Goal: Information Seeking & Learning: Understand process/instructions

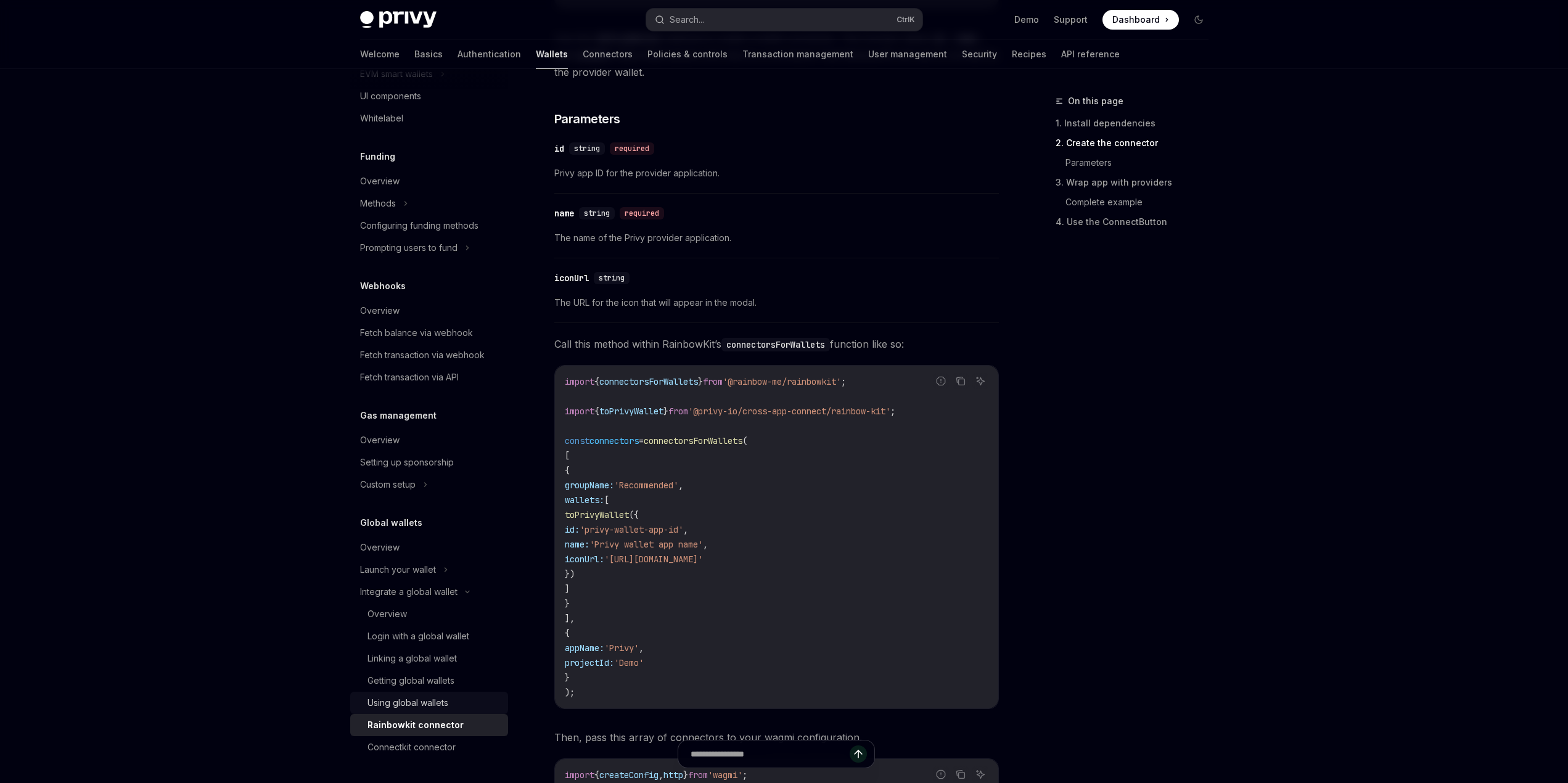
scroll to position [925, 0]
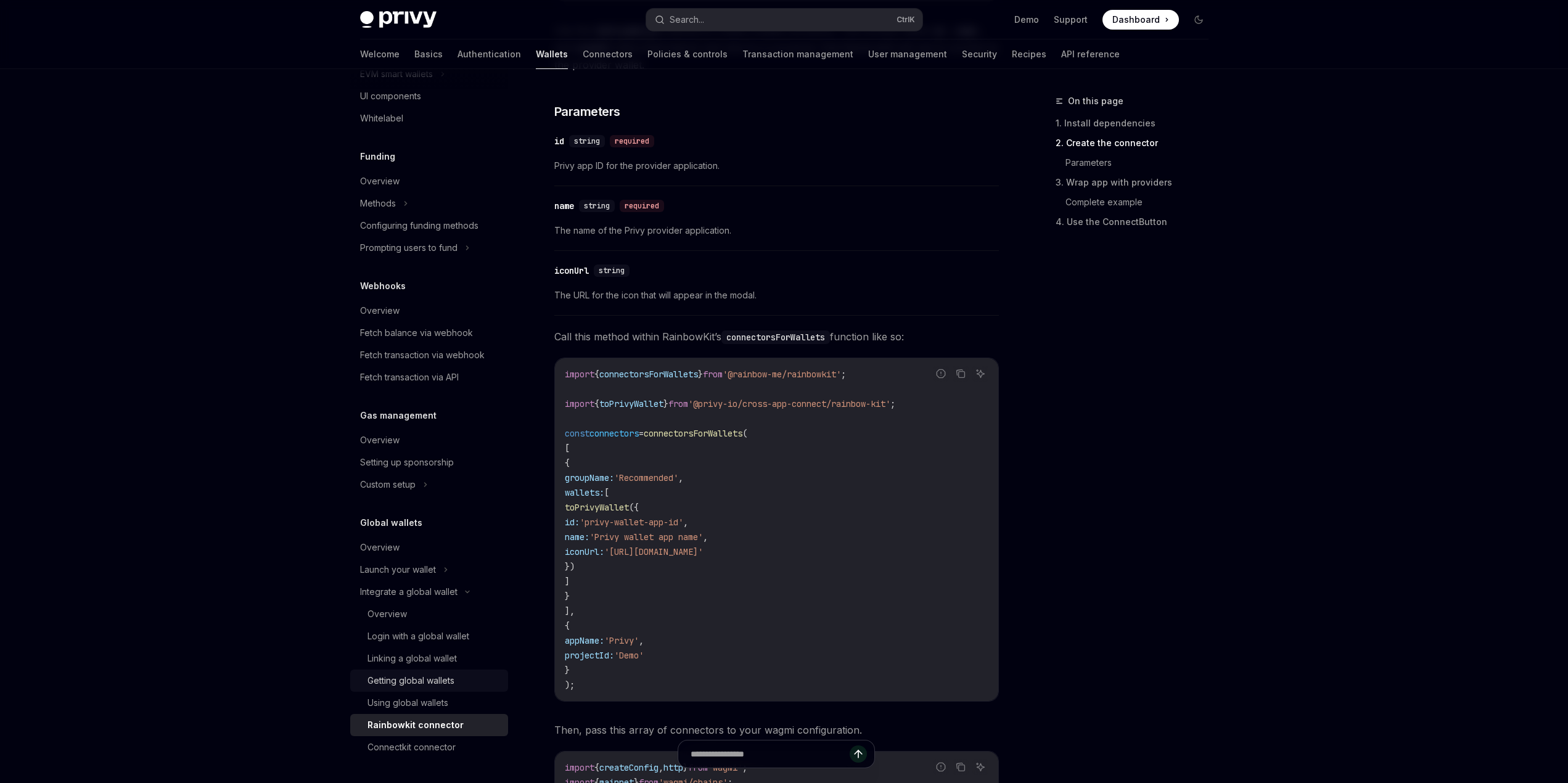
click at [404, 679] on div "Getting global wallets" at bounding box center [411, 681] width 87 height 15
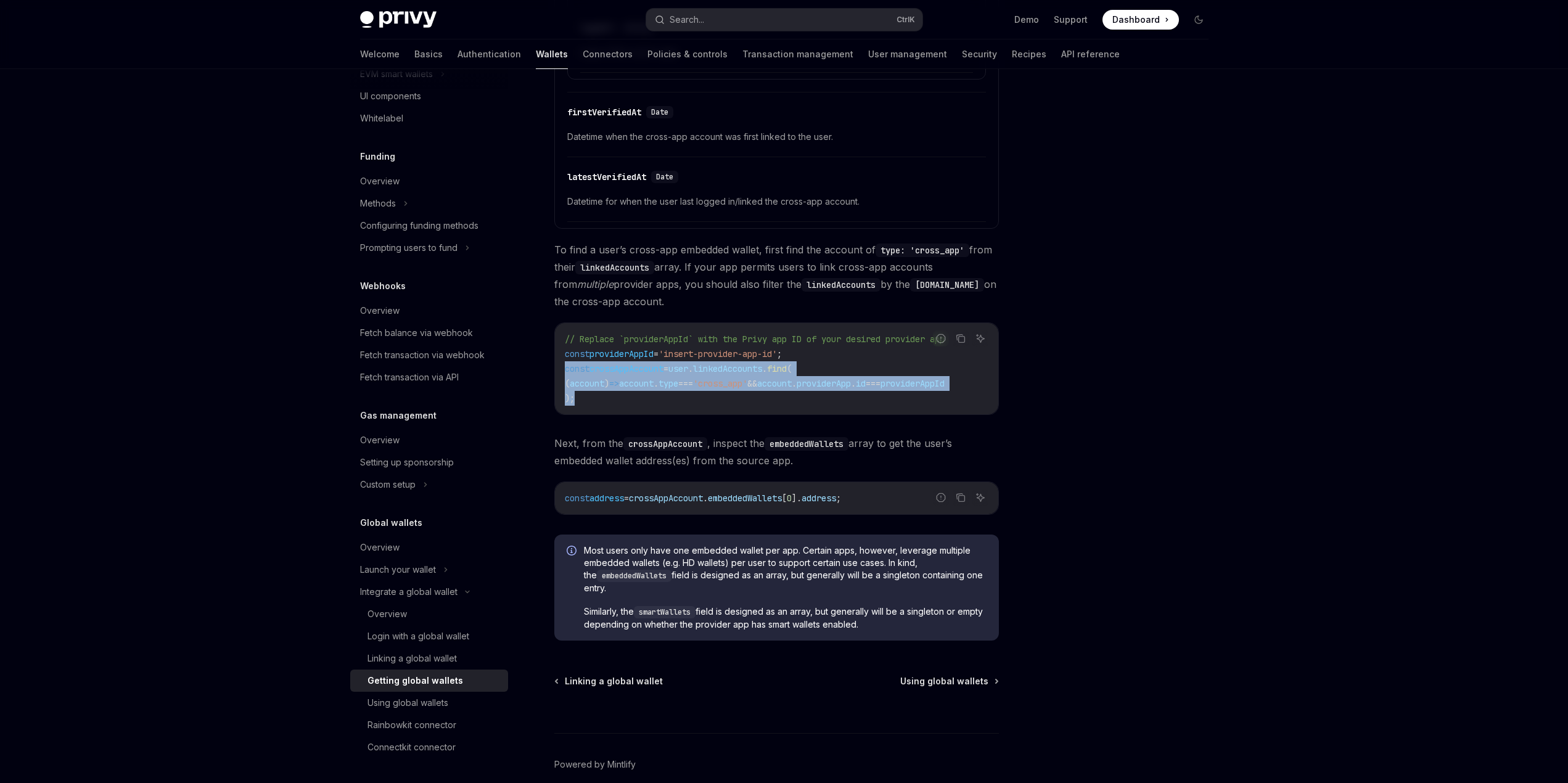
drag, startPoint x: 579, startPoint y: 398, endPoint x: 561, endPoint y: 376, distance: 28.4
click at [561, 376] on div "// Replace `providerAppId` with the Privy app ID of your desired provider app c…" at bounding box center [776, 369] width 443 height 91
click at [570, 383] on span "(" at bounding box center [567, 383] width 5 height 11
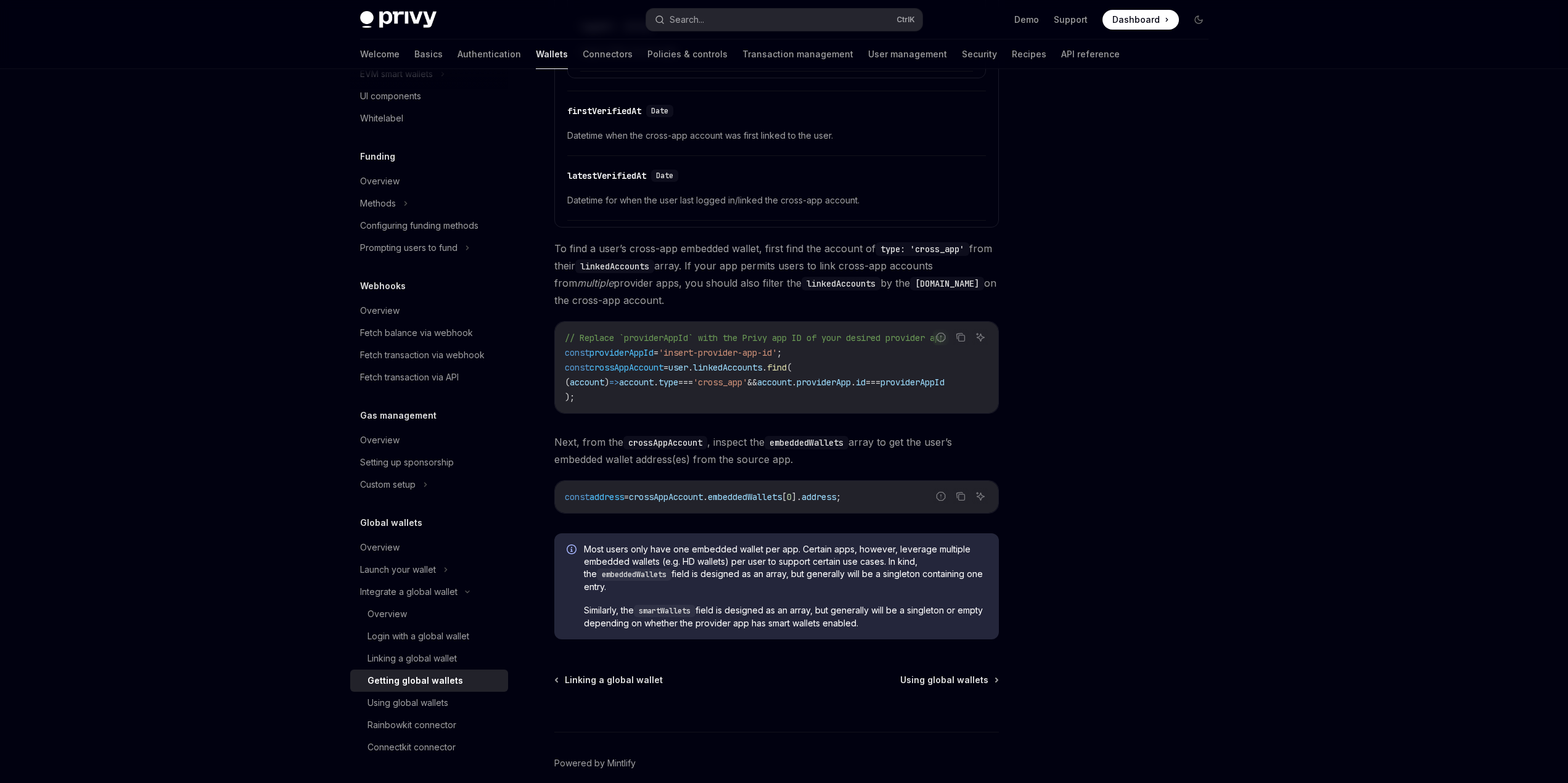
scroll to position [678, 0]
click at [398, 709] on div "Using global wallets" at bounding box center [408, 703] width 81 height 15
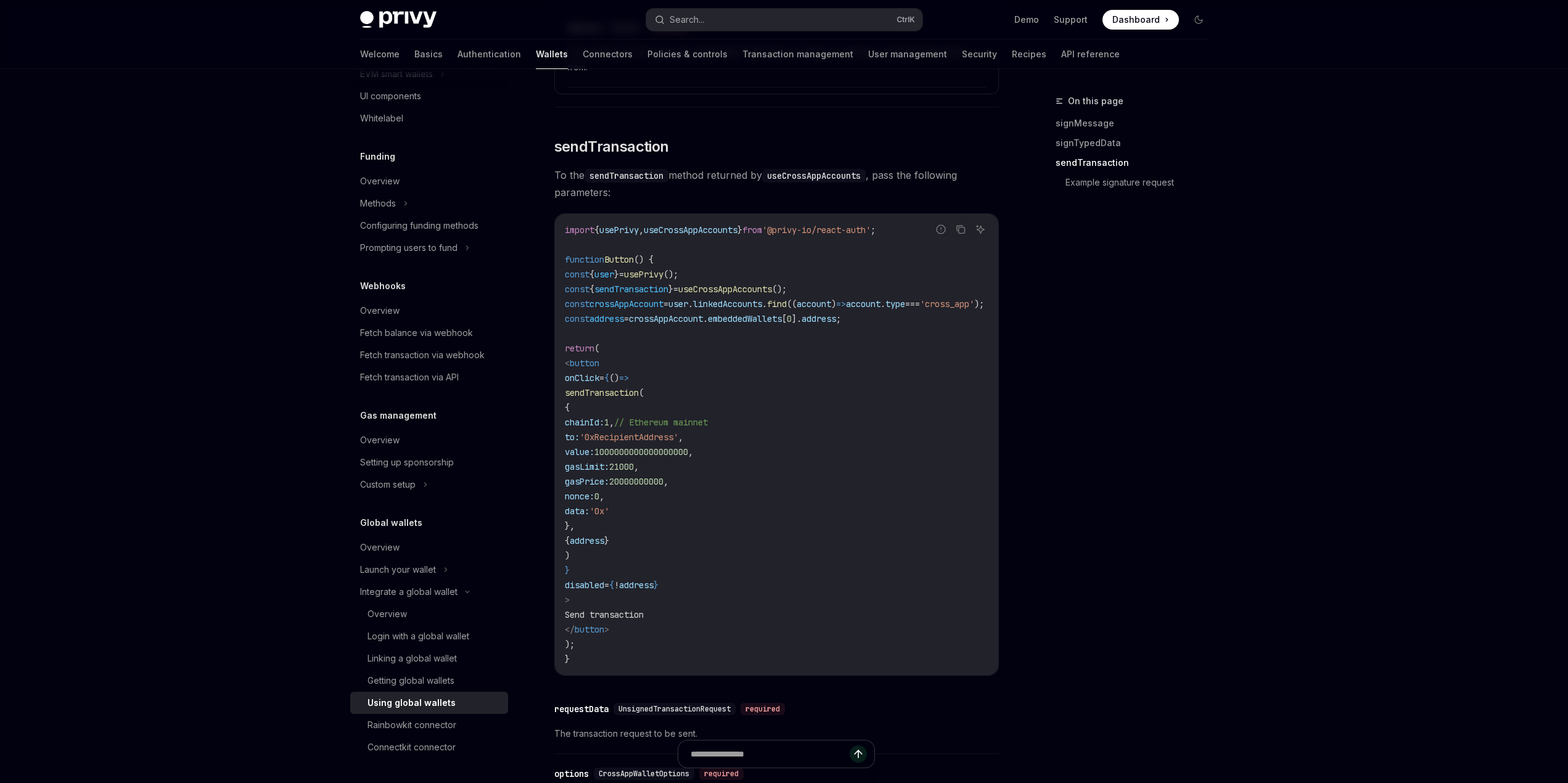
scroll to position [1172, 0]
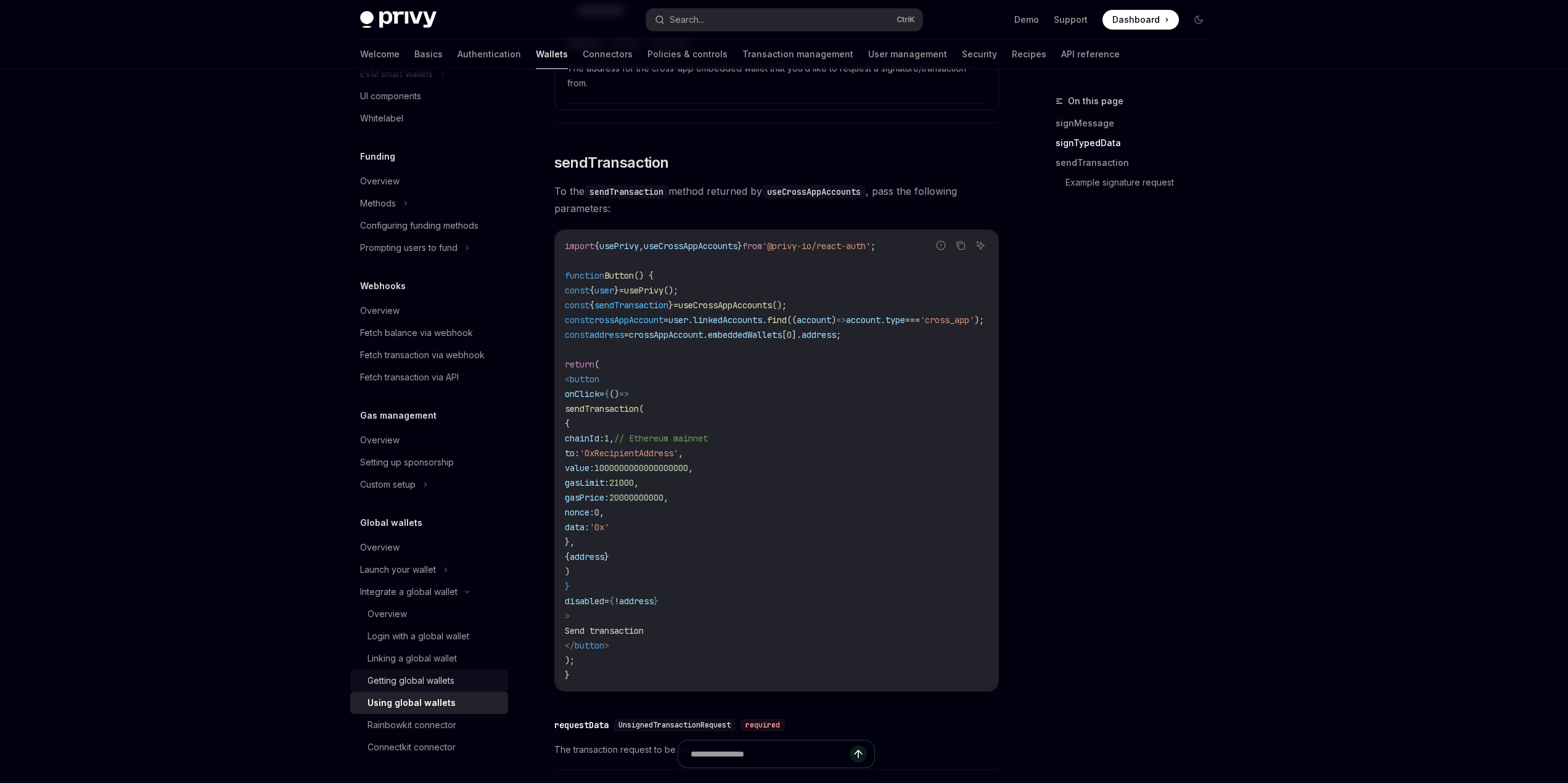
click at [418, 679] on div "Getting global wallets" at bounding box center [411, 681] width 87 height 15
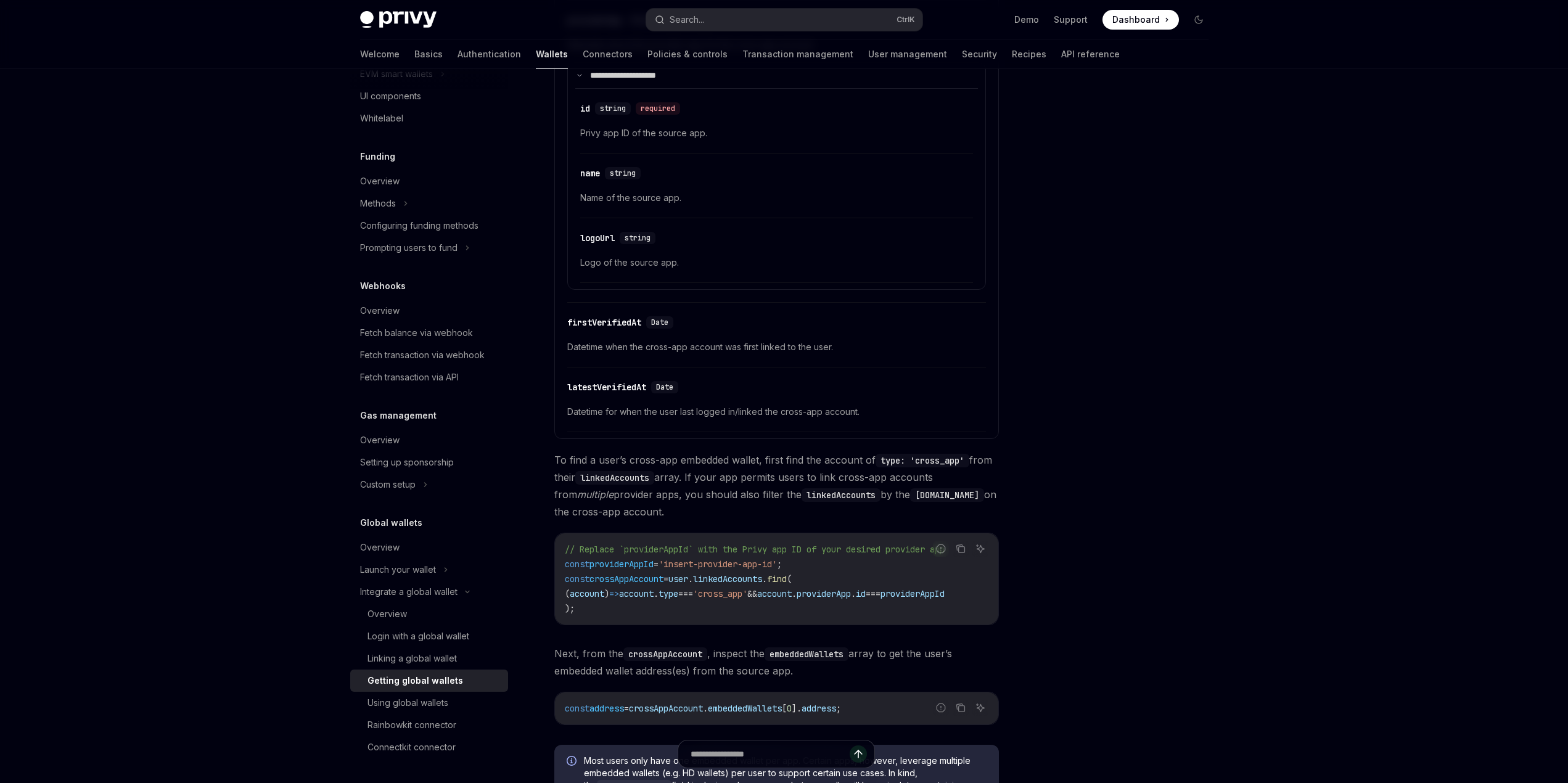
scroll to position [679, 0]
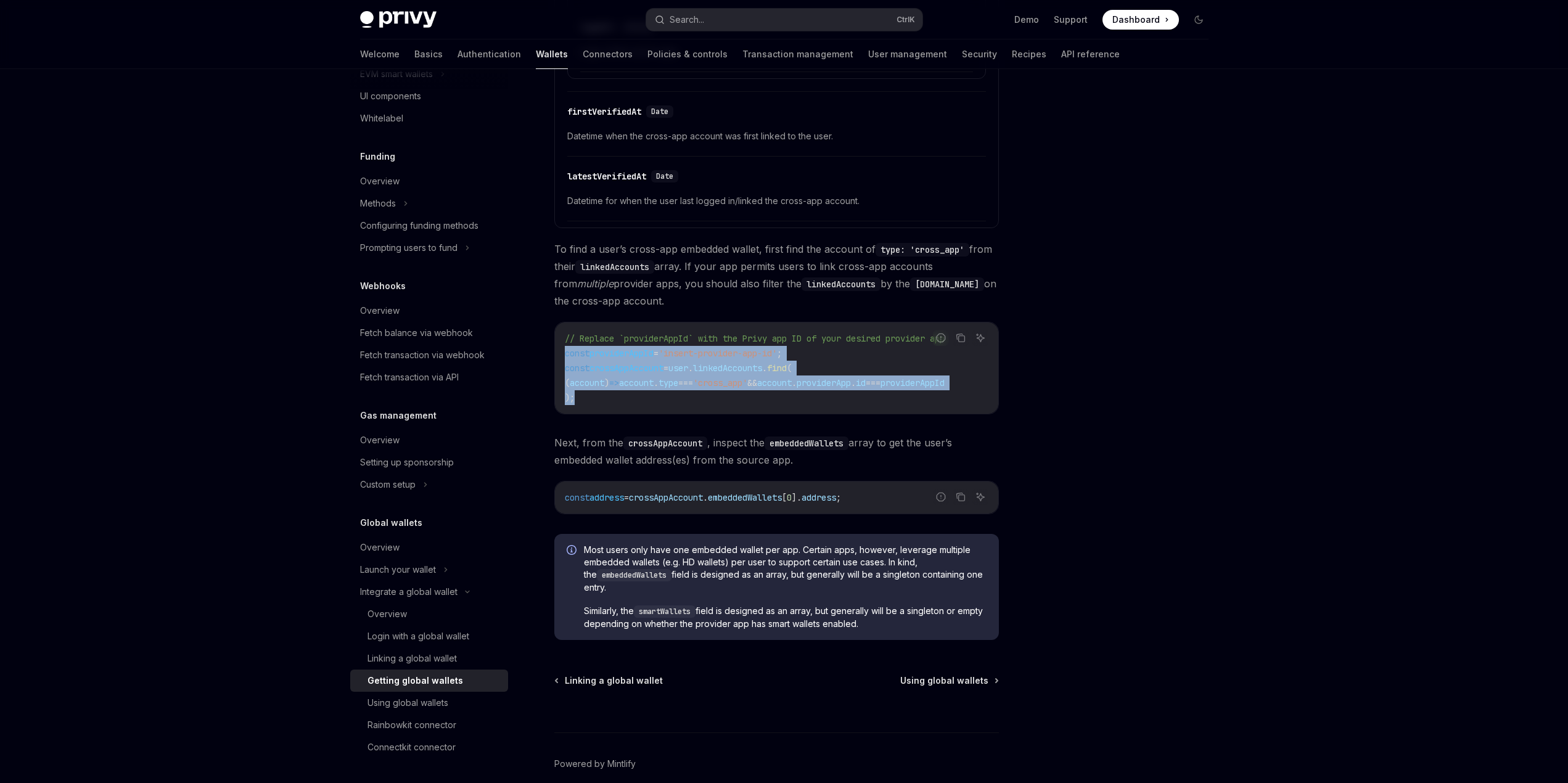
drag, startPoint x: 594, startPoint y: 402, endPoint x: 548, endPoint y: 350, distance: 69.4
click at [548, 350] on div "**********" at bounding box center [661, 127] width 681 height 1424
click at [922, 383] on span "providerAppId" at bounding box center [912, 383] width 64 height 11
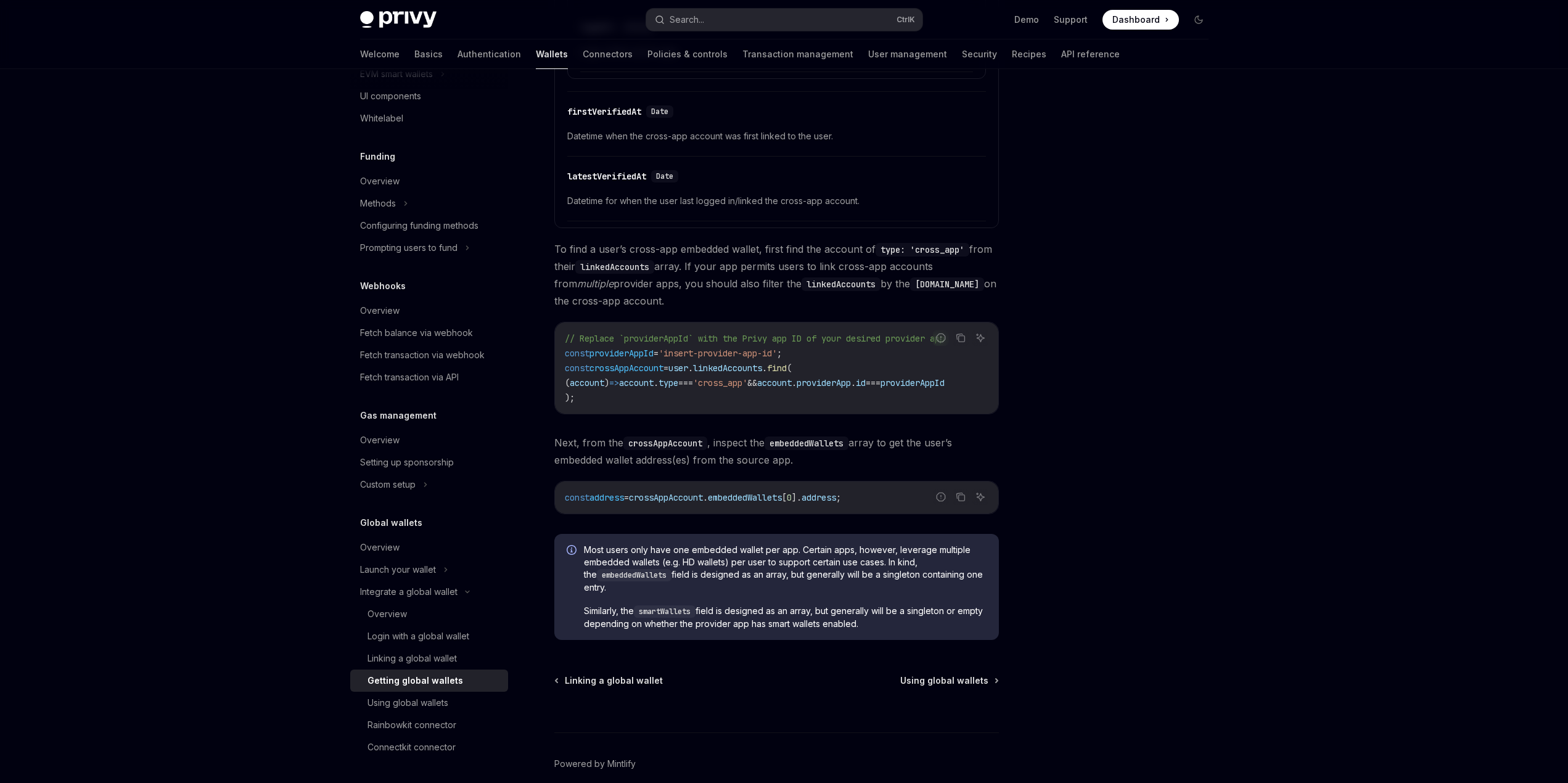
click at [922, 383] on span "providerAppId" at bounding box center [912, 383] width 64 height 11
drag, startPoint x: 706, startPoint y: 411, endPoint x: 585, endPoint y: 409, distance: 121.0
click at [583, 408] on div "// Replace `providerAppId` with the Privy app ID of your desired provider app c…" at bounding box center [776, 368] width 443 height 91
click at [625, 372] on span "crossAppAccount" at bounding box center [627, 368] width 74 height 11
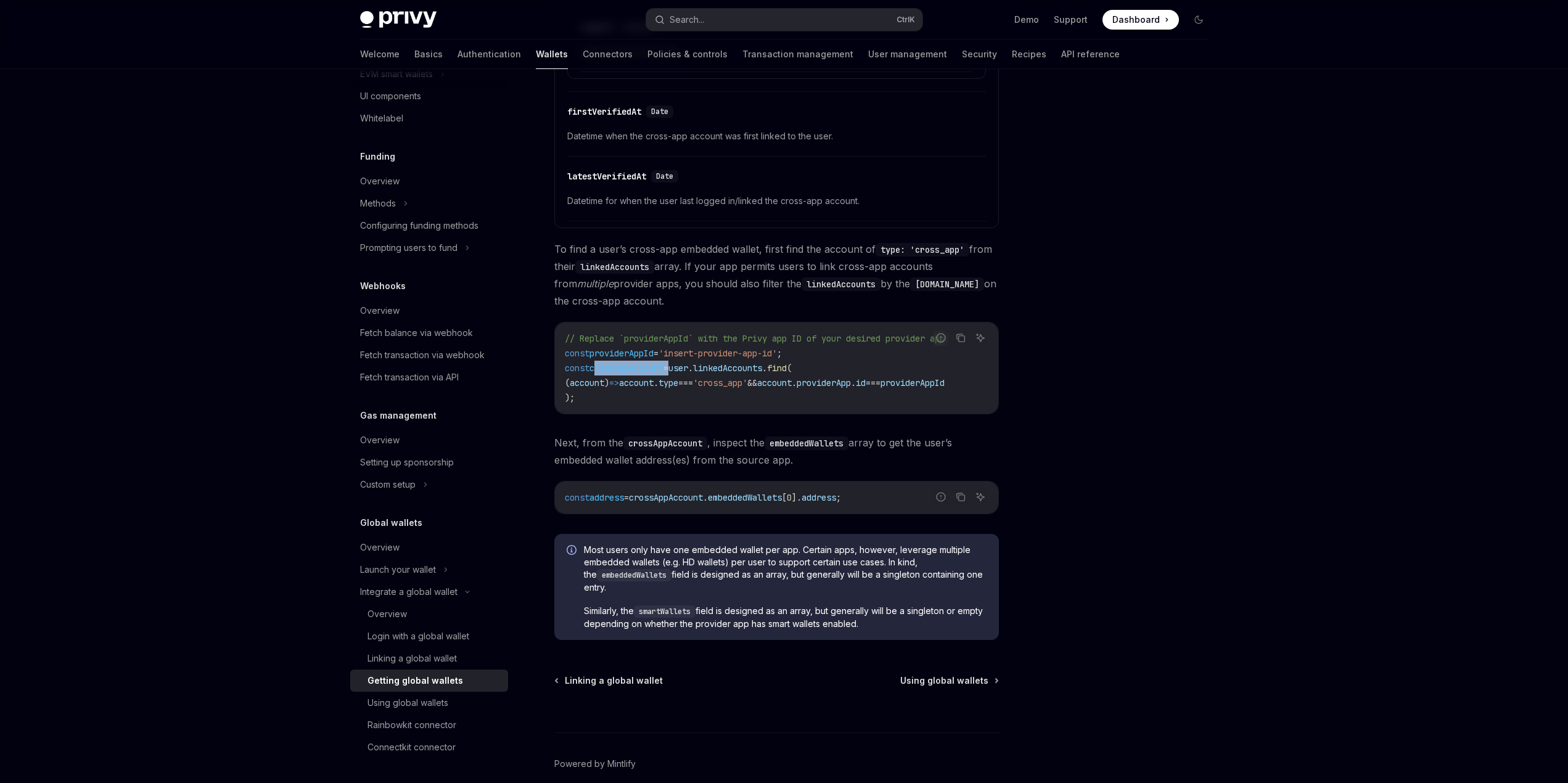
click at [625, 372] on span "crossAppAccount" at bounding box center [627, 368] width 74 height 11
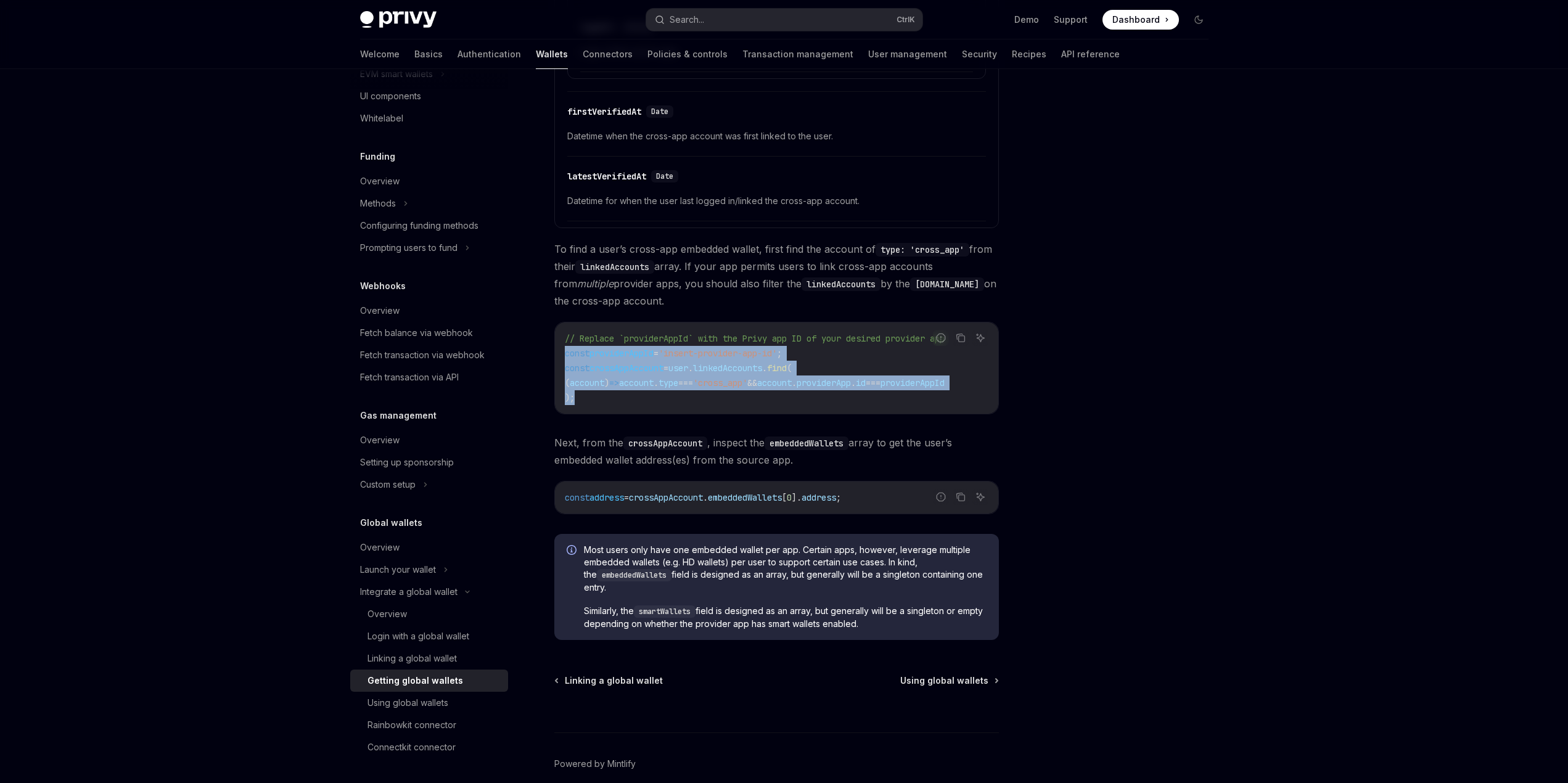
drag, startPoint x: 610, startPoint y: 402, endPoint x: 558, endPoint y: 356, distance: 69.4
click at [558, 356] on div "// Replace `providerAppId` with the Privy app ID of your desired provider app c…" at bounding box center [776, 368] width 443 height 91
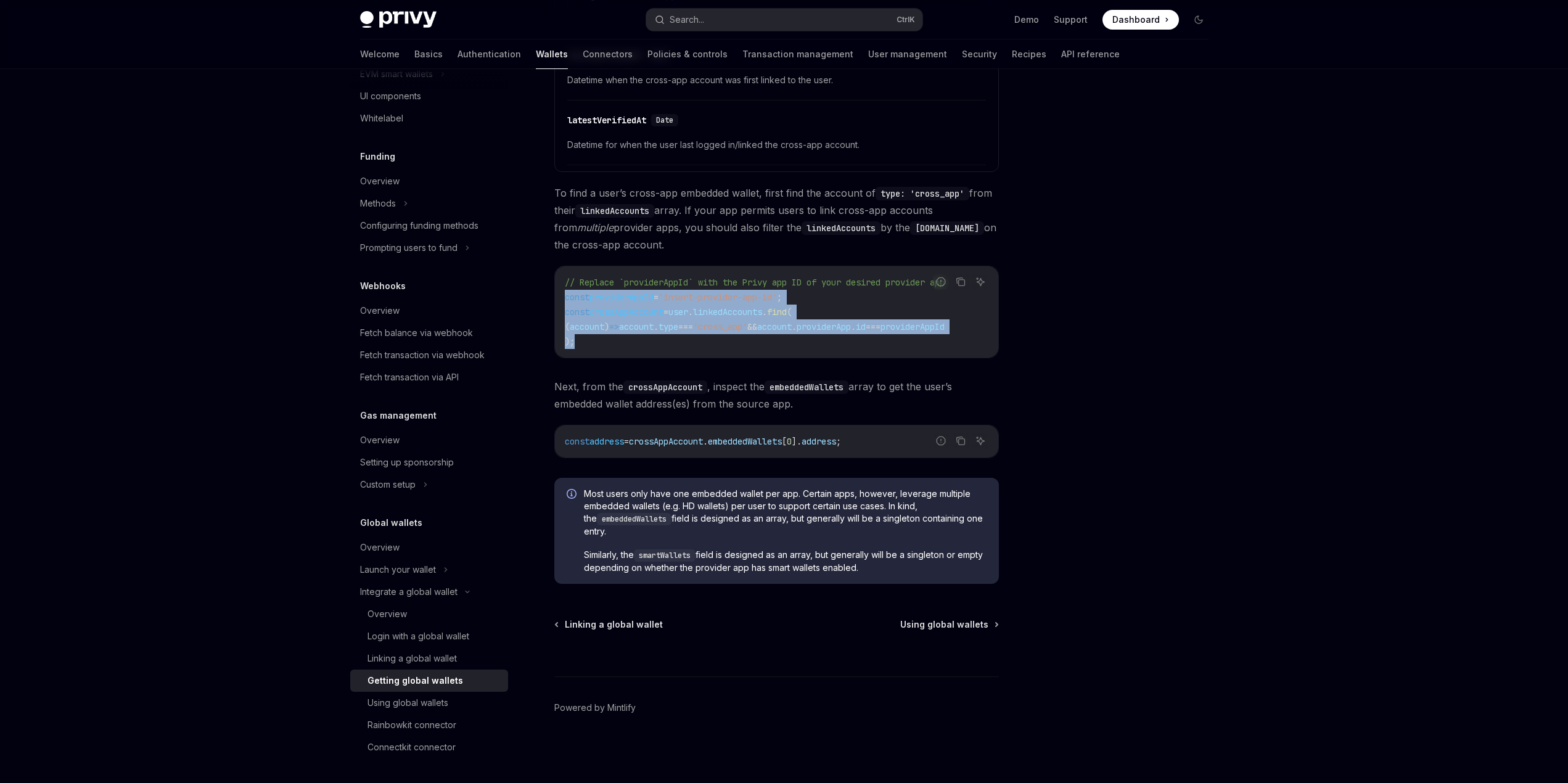
scroll to position [739, 0]
click at [435, 705] on div "Using global wallets" at bounding box center [408, 703] width 81 height 15
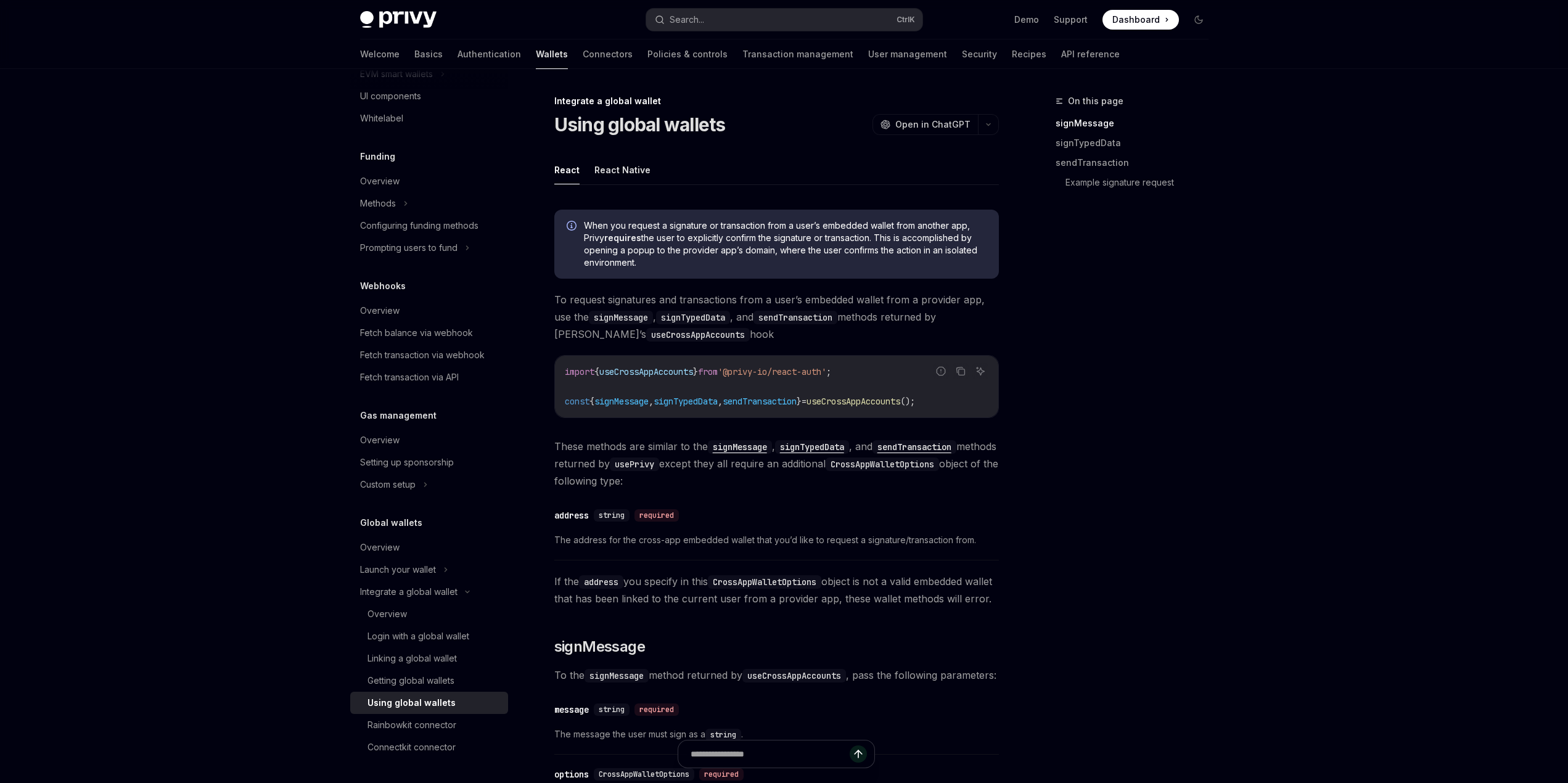
click at [642, 372] on span "useCrossAppAccounts" at bounding box center [646, 372] width 94 height 11
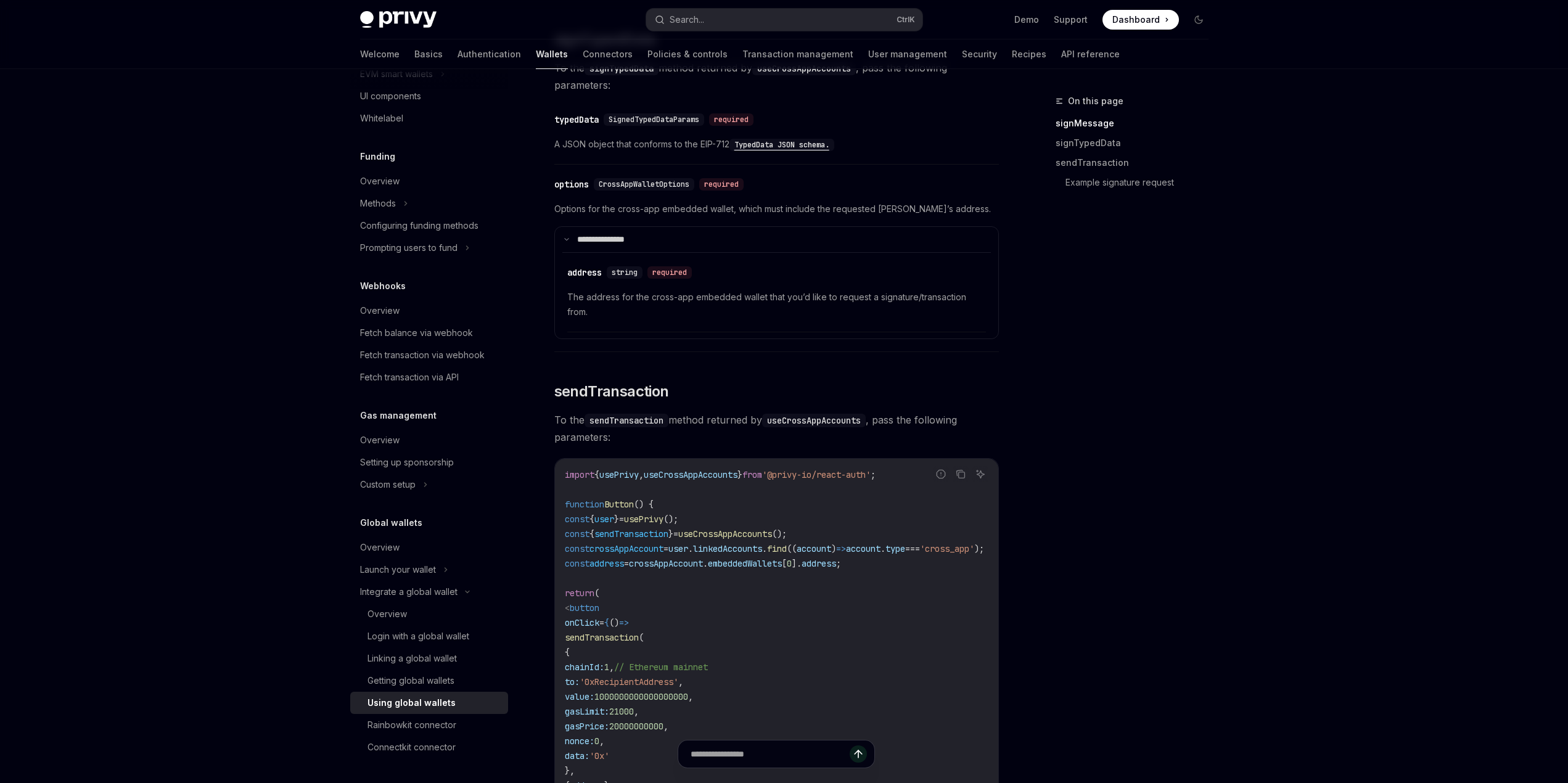
scroll to position [1234, 0]
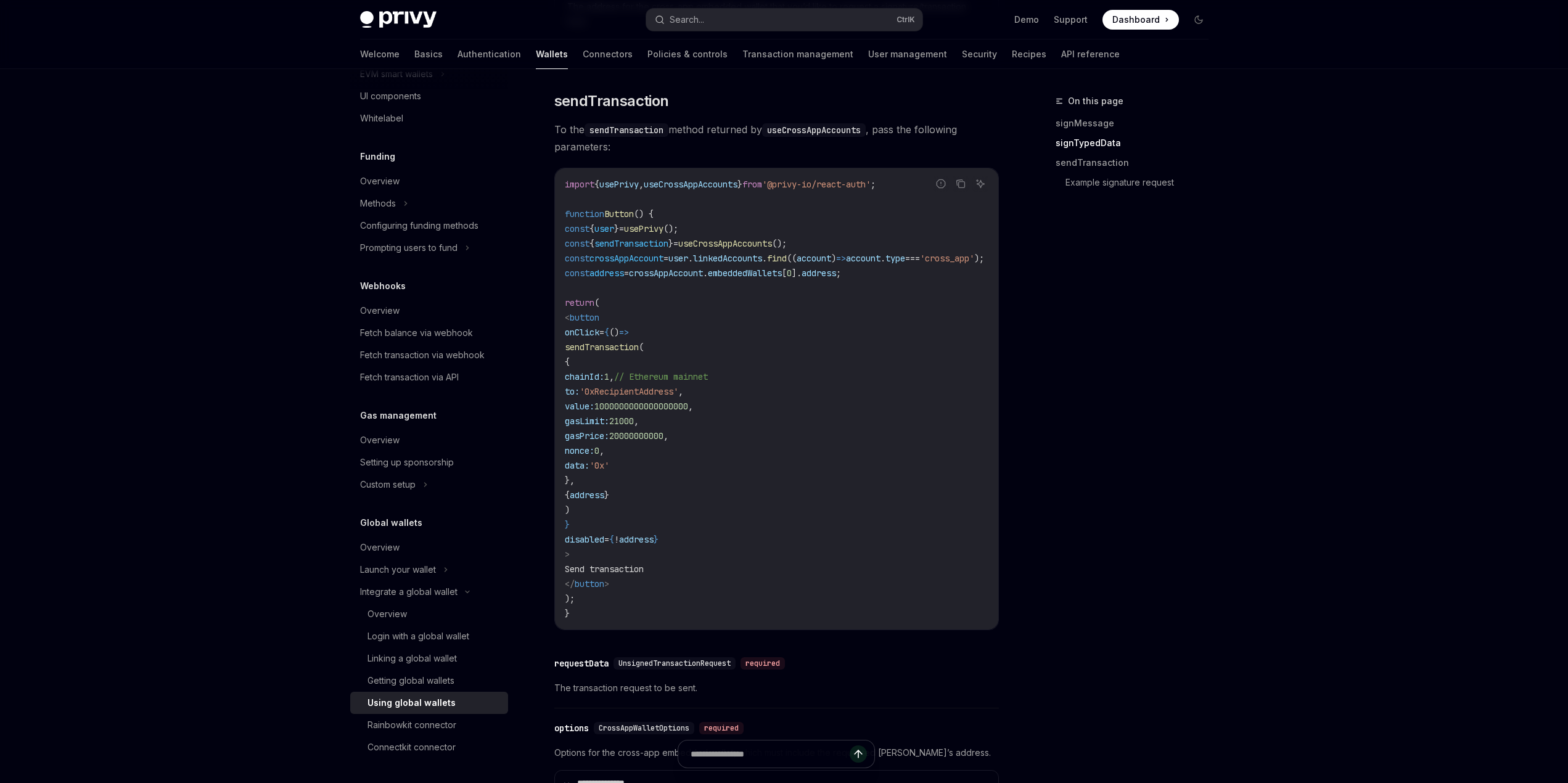
drag, startPoint x: 573, startPoint y: 269, endPoint x: 676, endPoint y: 332, distance: 120.7
click at [676, 332] on code "import { usePrivy , useCrossAppAccounts } from '@privy-io/react-auth' ; functio…" at bounding box center [789, 399] width 449 height 444
click at [676, 333] on code "import { usePrivy , useCrossAppAccounts } from '@privy-io/react-auth' ; functio…" at bounding box center [789, 399] width 449 height 444
click at [748, 249] on span "useCrossAppAccounts" at bounding box center [725, 243] width 94 height 11
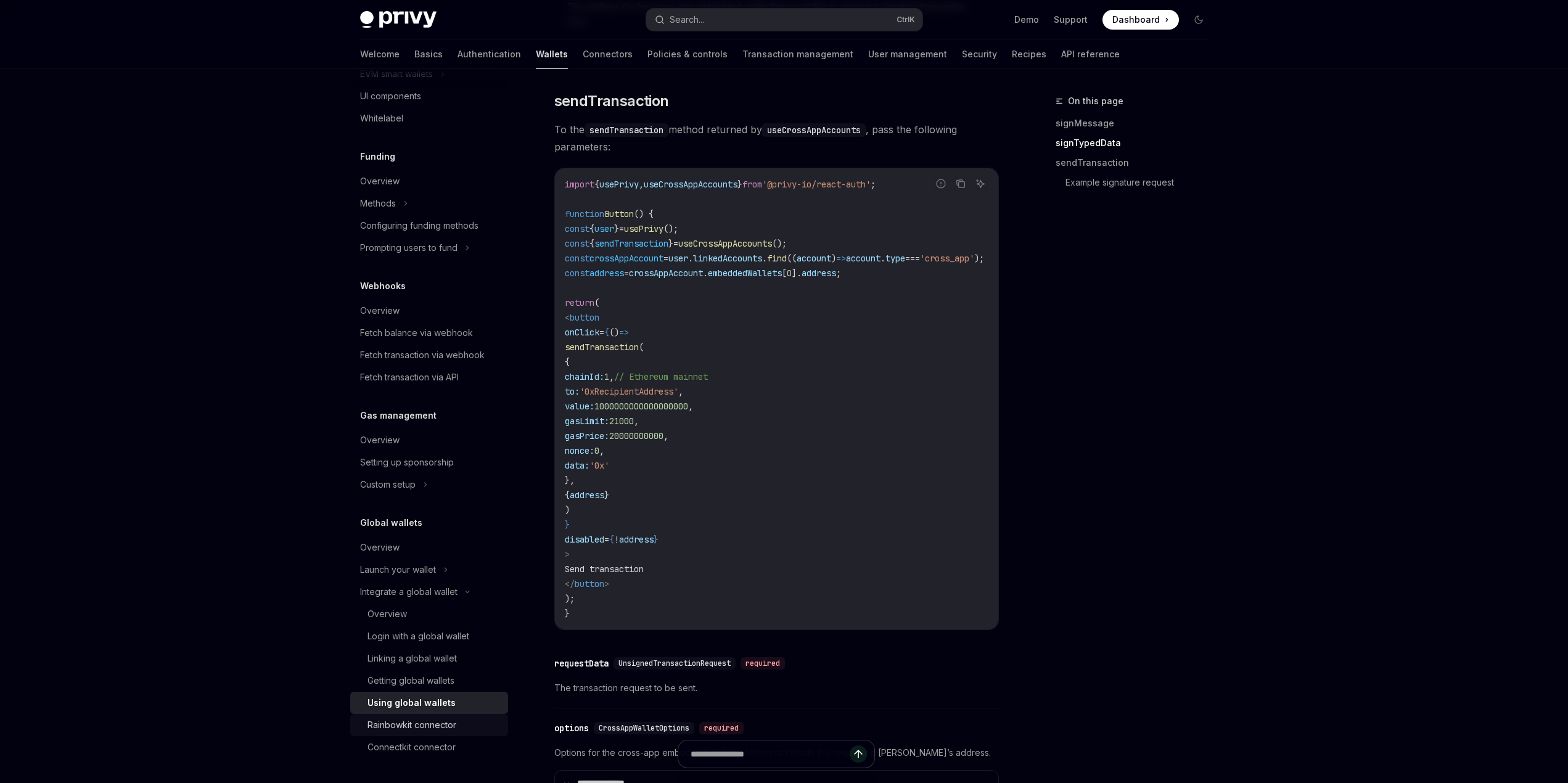
click at [401, 727] on div "Rainbowkit connector" at bounding box center [412, 725] width 89 height 15
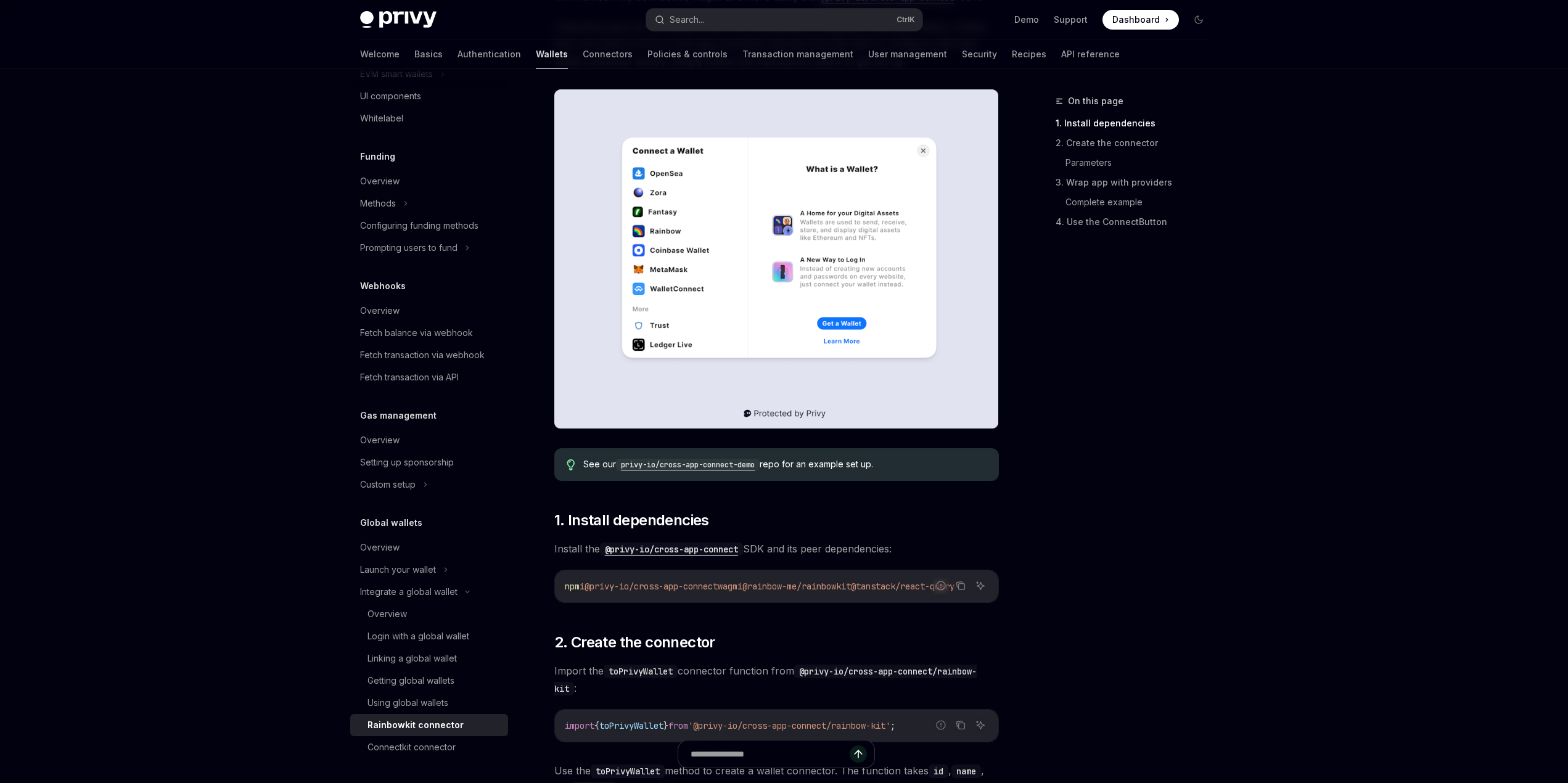
scroll to position [185, 0]
click at [402, 750] on div "Connectkit connector" at bounding box center [411, 747] width 88 height 15
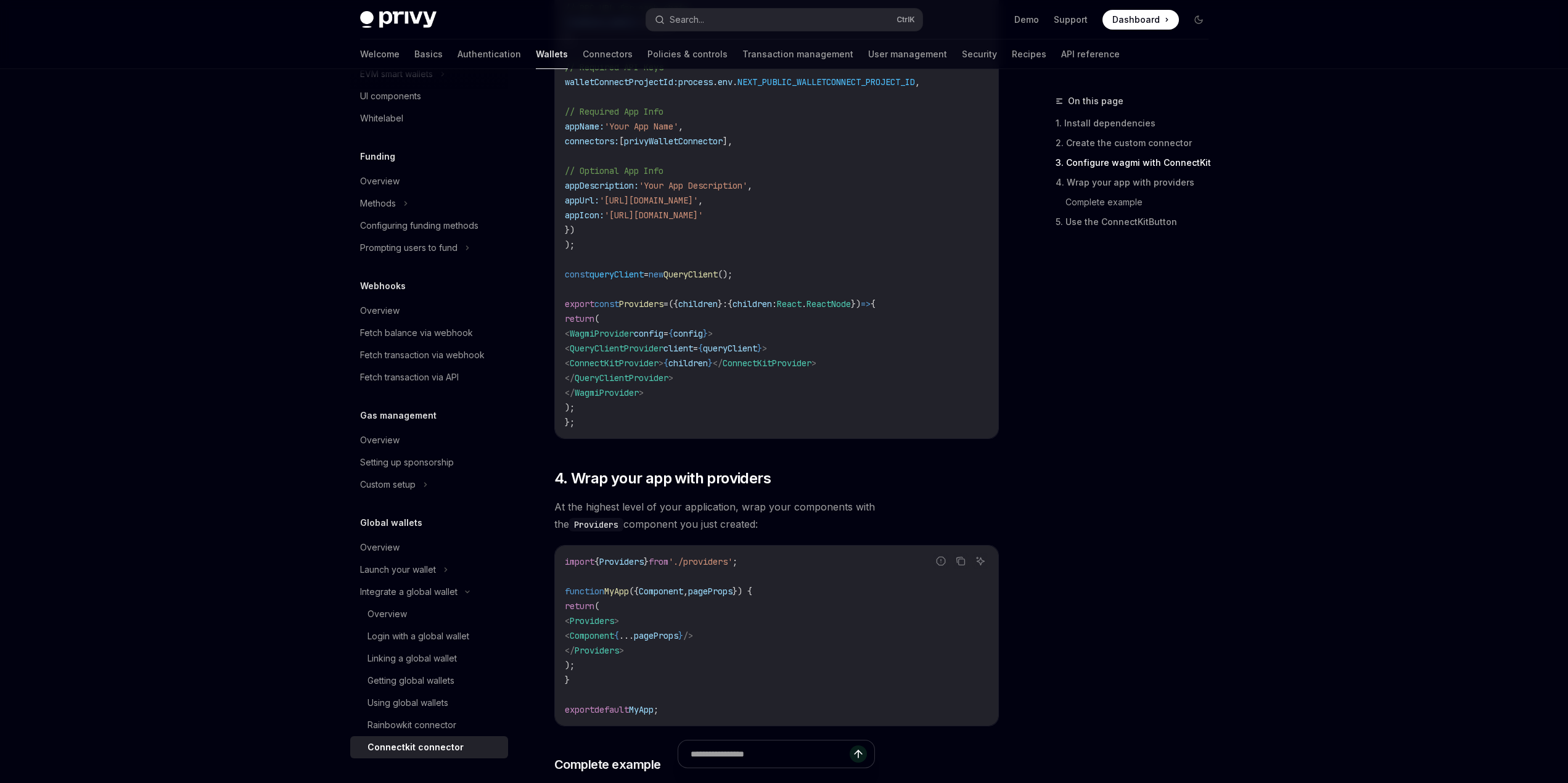
scroll to position [1172, 0]
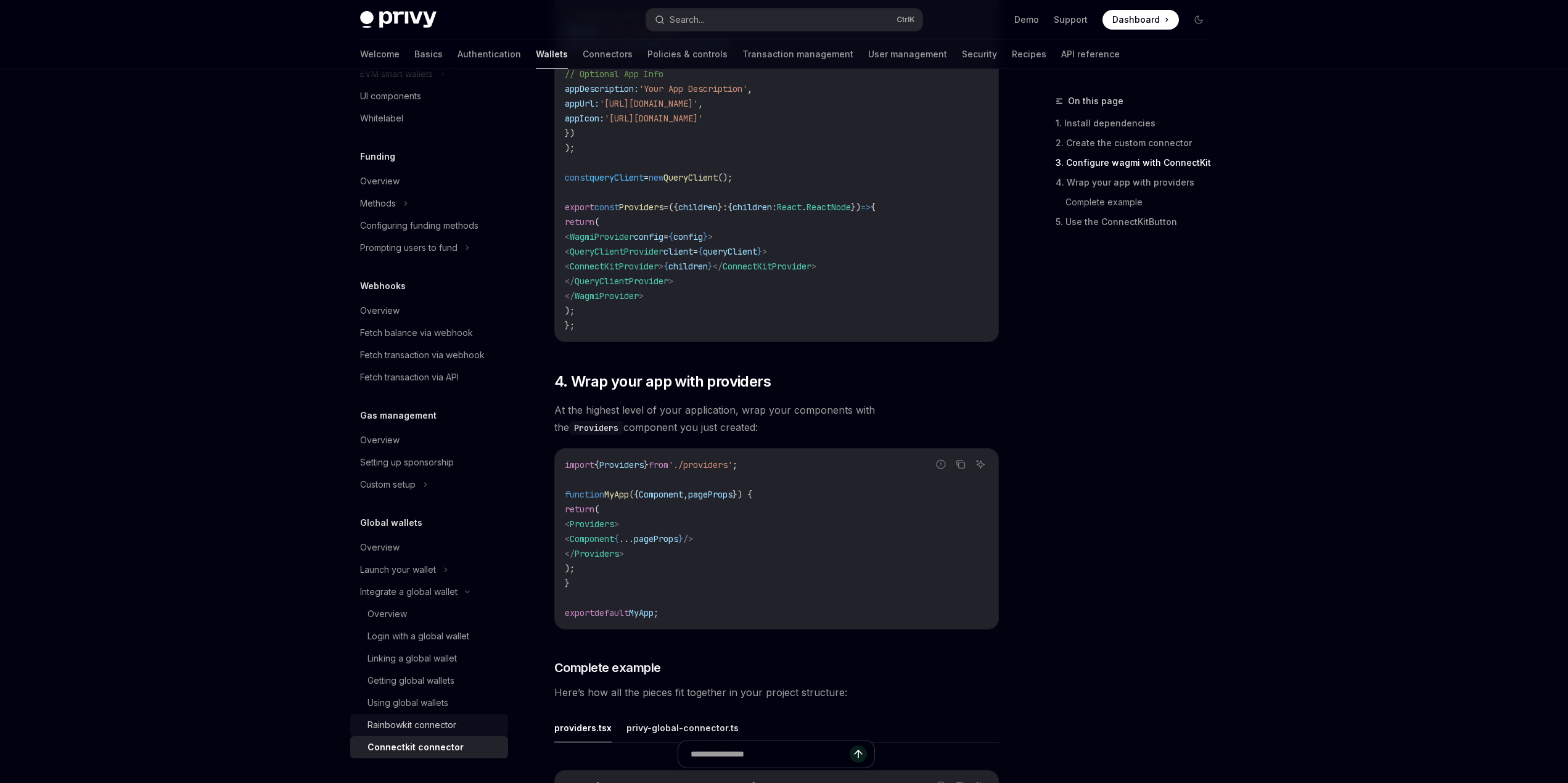
click at [390, 730] on div "Rainbowkit connector" at bounding box center [412, 725] width 89 height 15
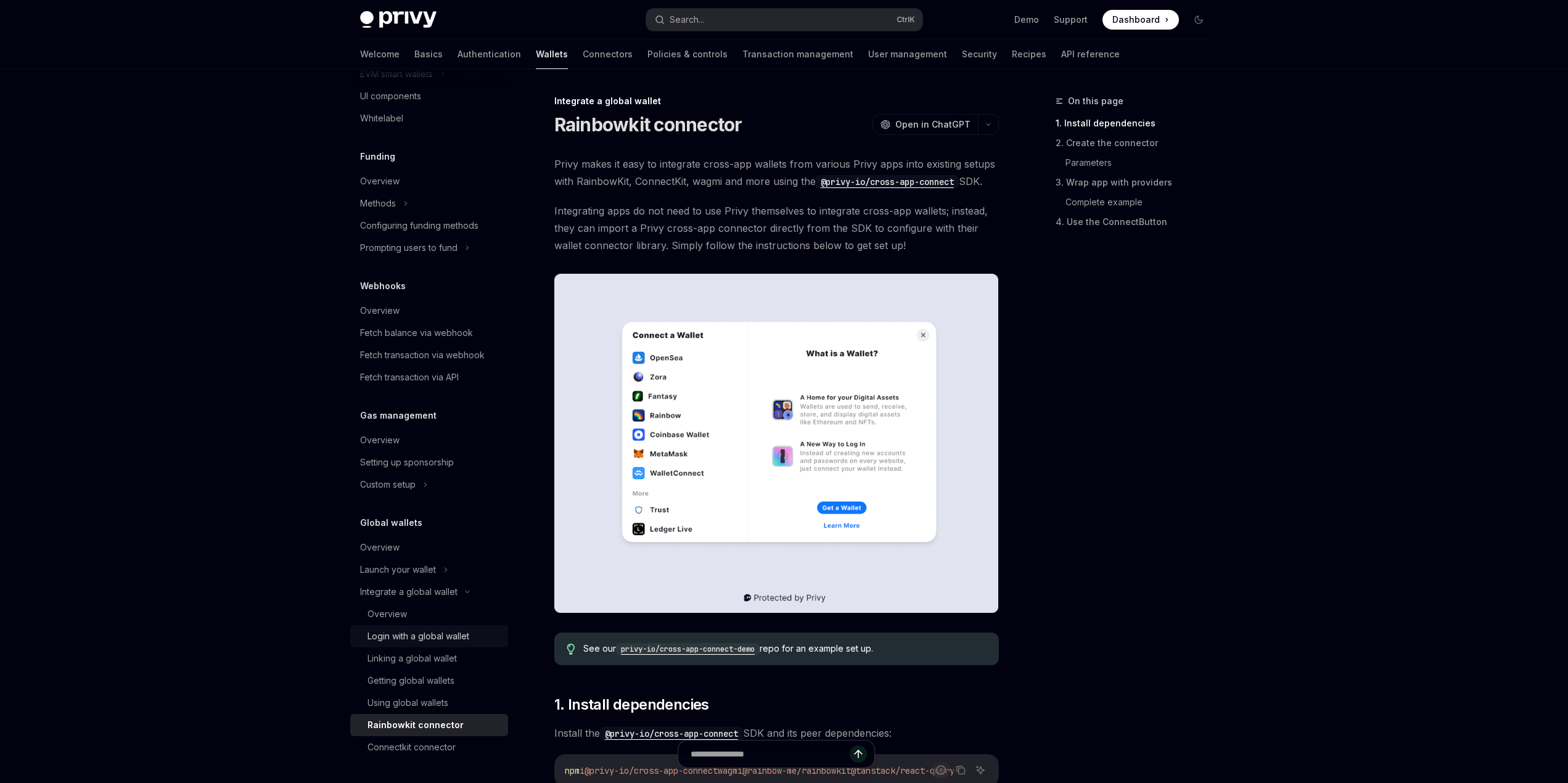
click at [408, 641] on div "Login with a global wallet" at bounding box center [419, 636] width 102 height 15
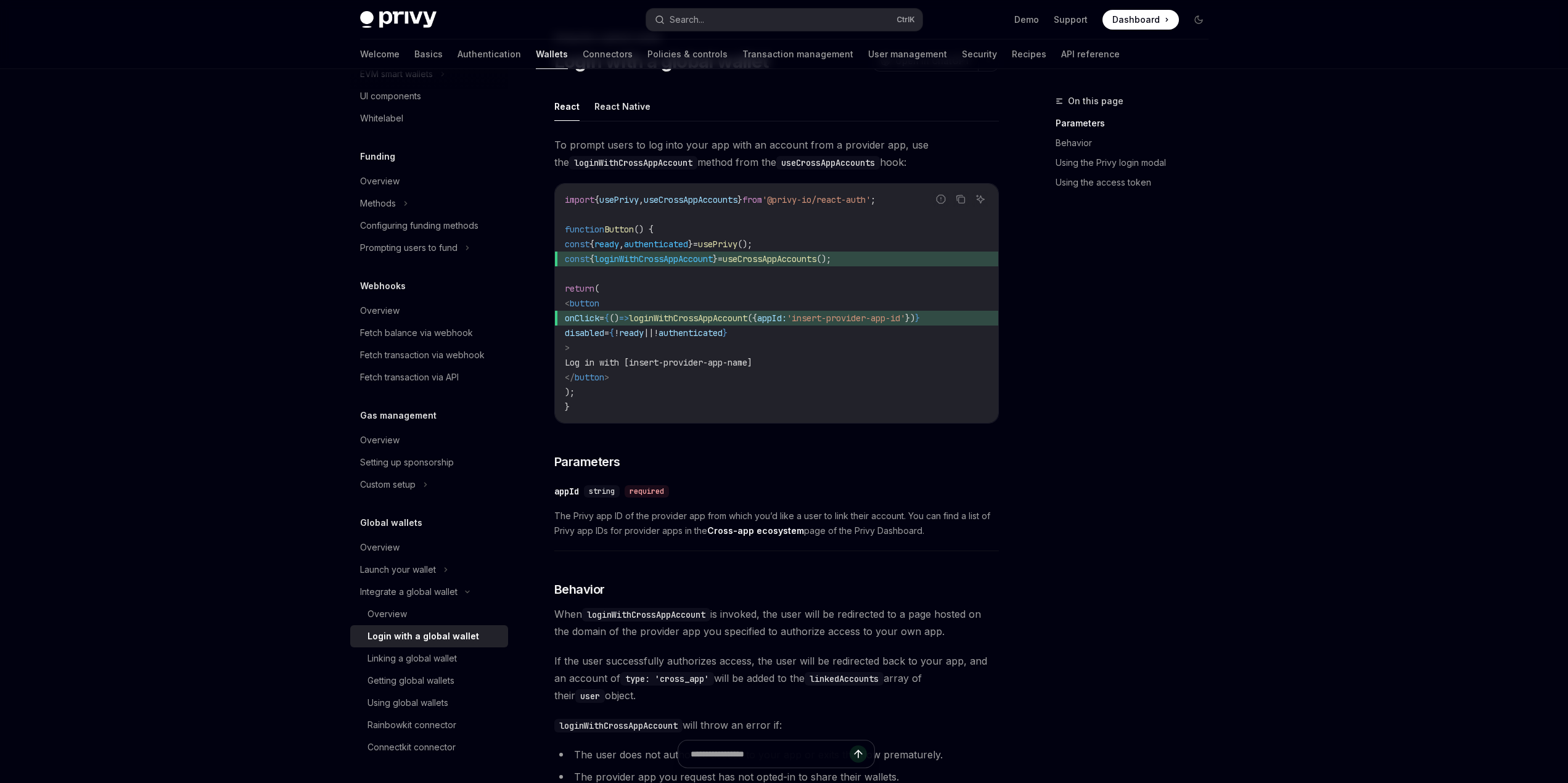
scroll to position [124, 0]
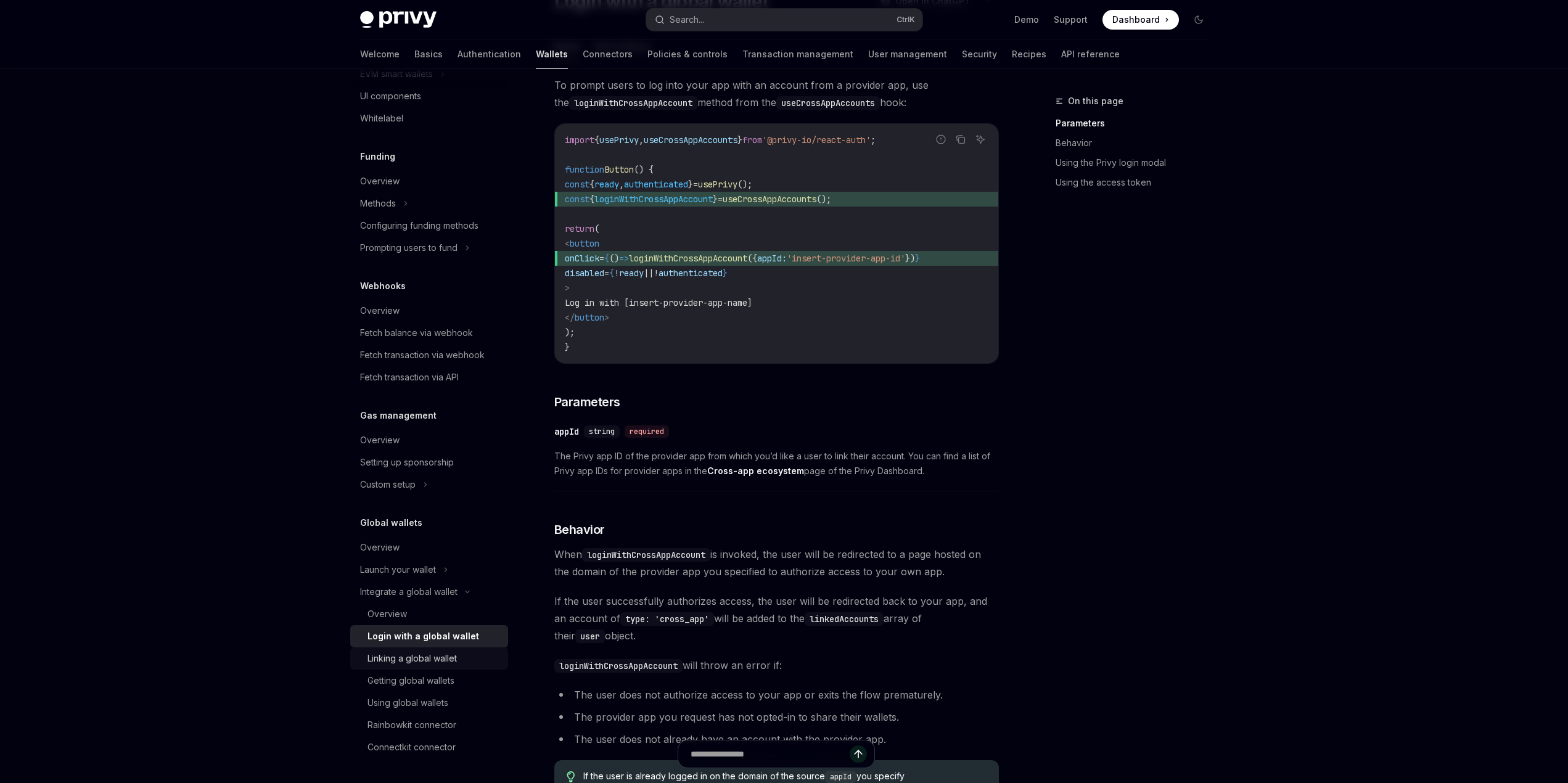
click at [397, 661] on div "Linking a global wallet" at bounding box center [412, 659] width 90 height 15
type textarea "*"
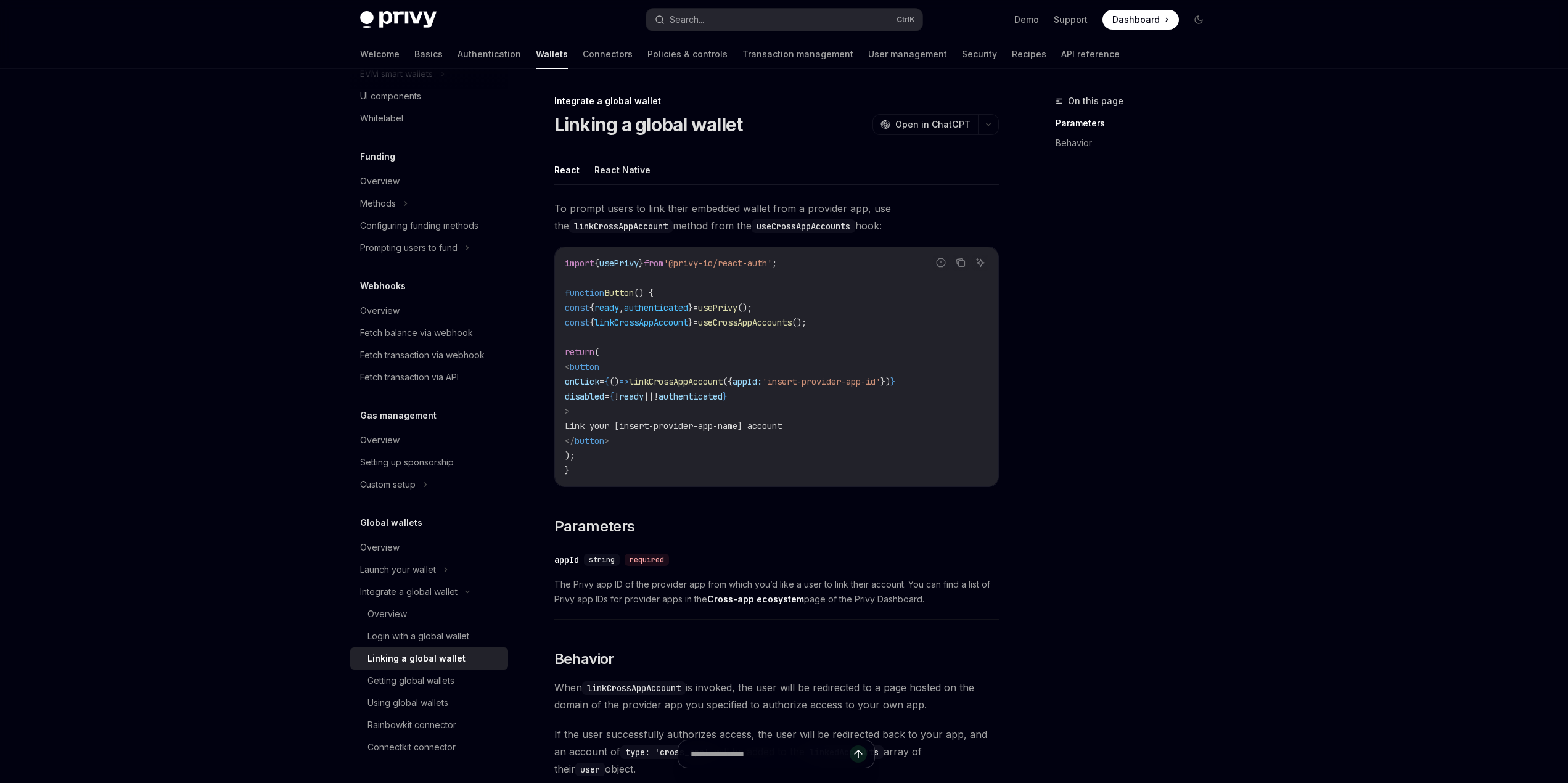
click at [157, 577] on div "Privy Docs home page Search... Ctrl K Demo Support Dashboard Dashboard Search..…" at bounding box center [784, 551] width 1568 height 1103
